Goal: Find specific page/section: Find specific page/section

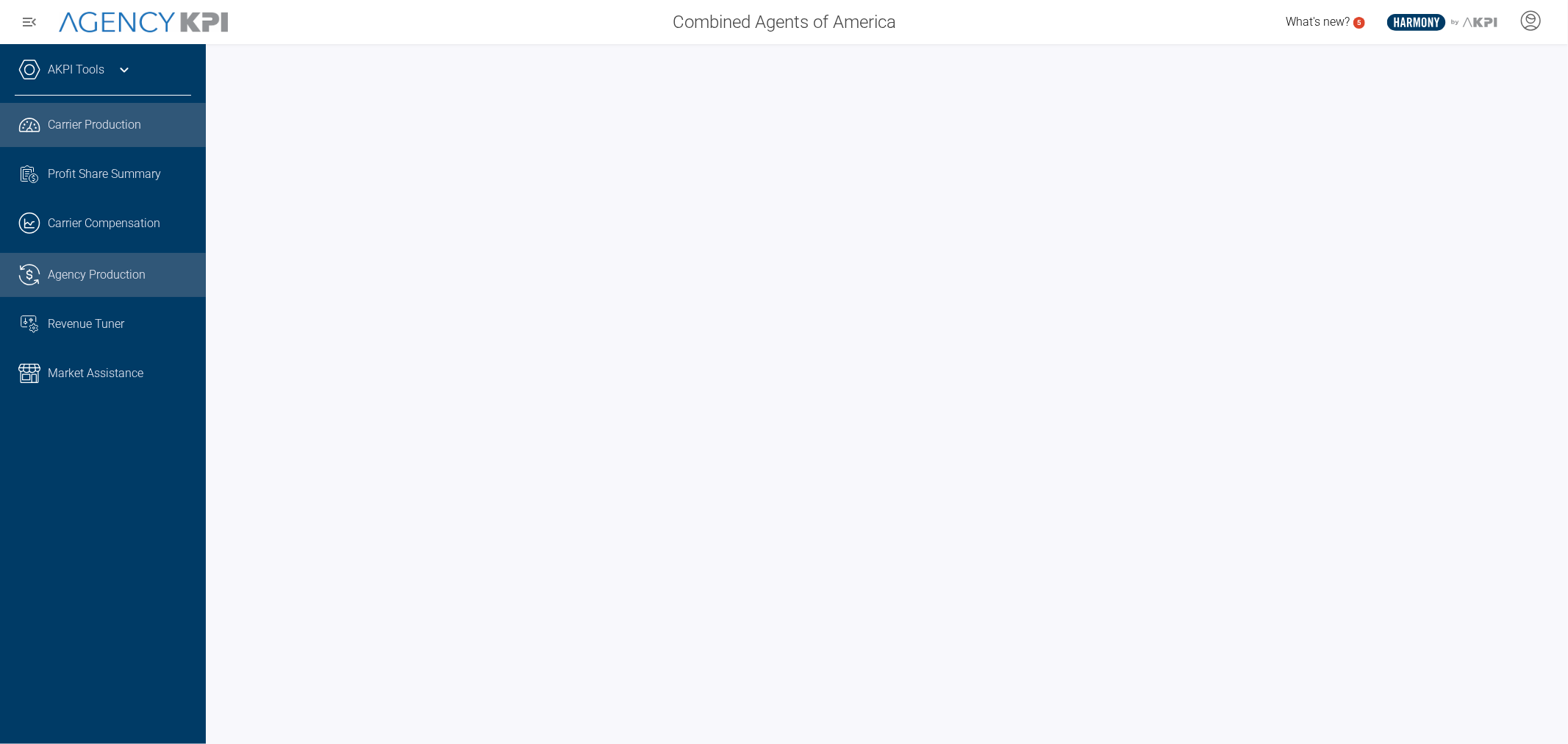
click at [82, 271] on span "Agency Production" at bounding box center [97, 275] width 97 height 18
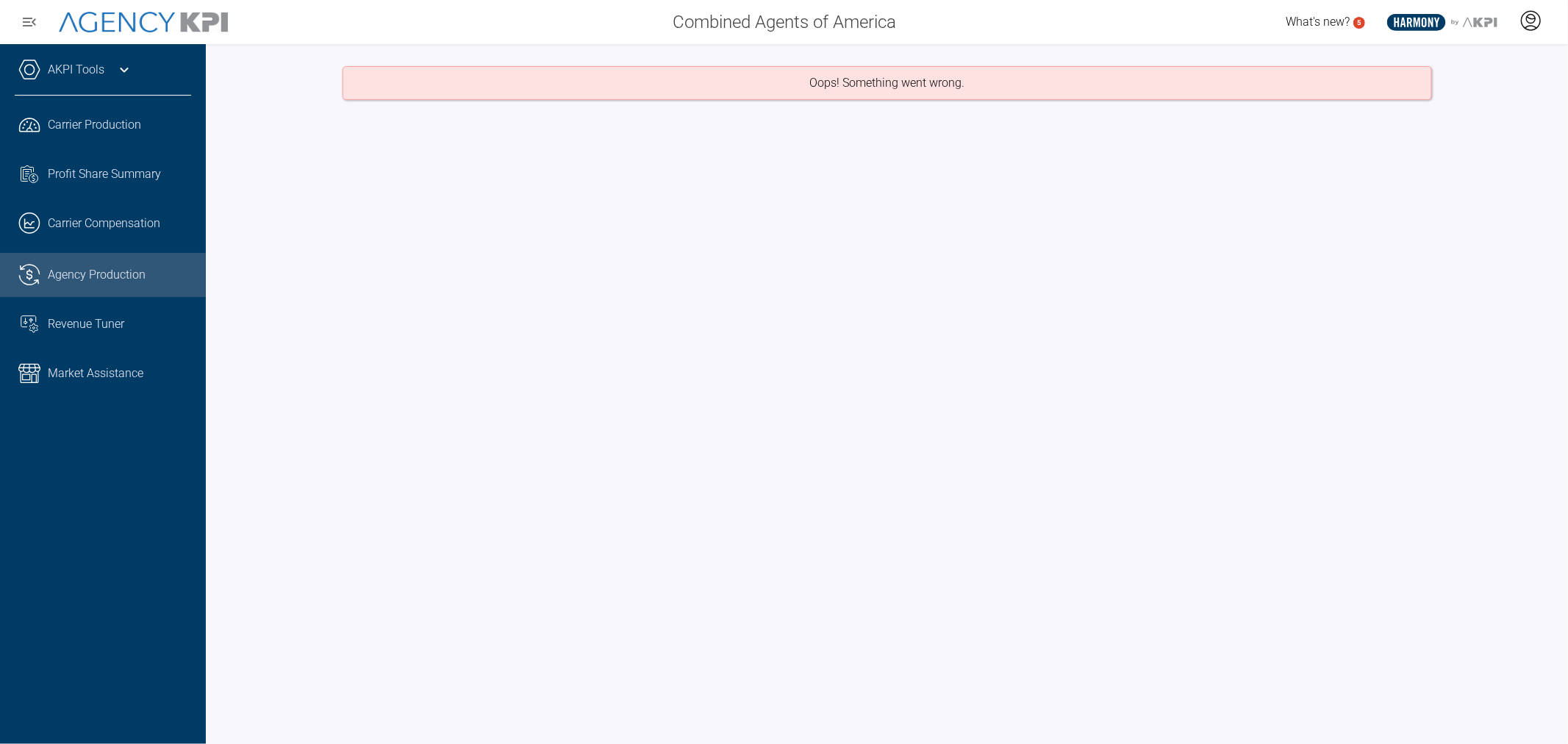
click at [1532, 23] on icon at bounding box center [1530, 18] width 9 height 9
